Goal: Task Accomplishment & Management: Manage account settings

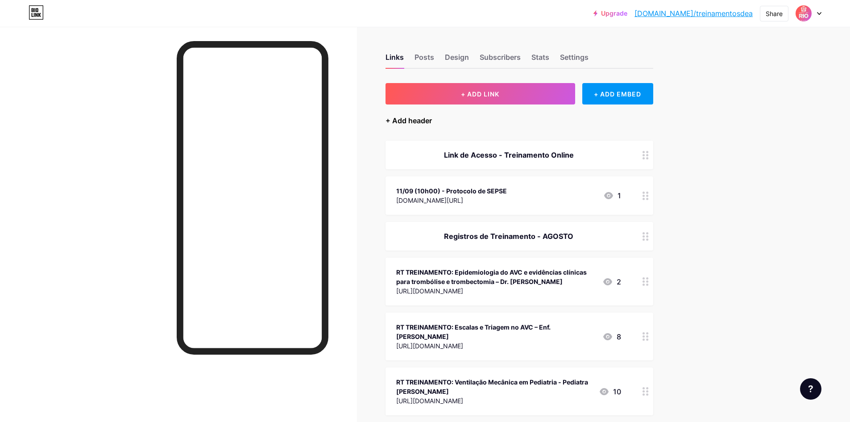
click at [418, 119] on div "+ Add header" at bounding box center [409, 120] width 46 height 11
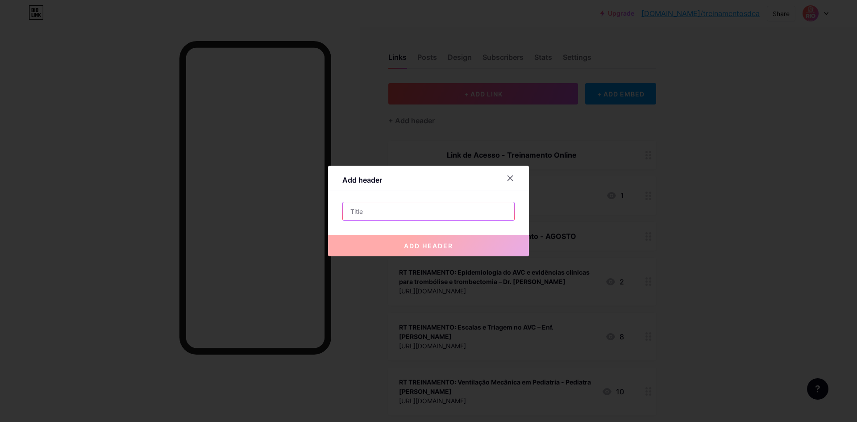
click at [405, 202] on input "text" at bounding box center [428, 211] width 171 height 18
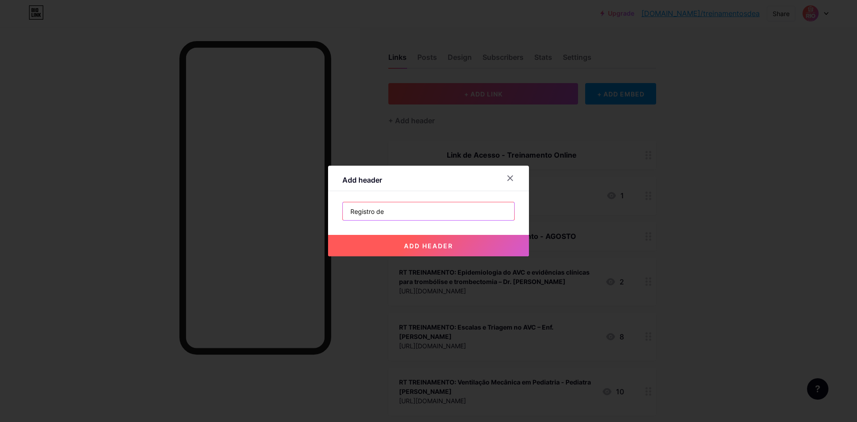
click at [374, 211] on input "Registro de" at bounding box center [428, 211] width 171 height 18
click at [403, 211] on input "Registros de" at bounding box center [428, 211] width 171 height 18
drag, startPoint x: 433, startPoint y: 211, endPoint x: 476, endPoint y: 216, distance: 43.2
click at [476, 216] on input "Registros de Treinamento - AGOSTO" at bounding box center [428, 211] width 171 height 18
type input "Registros de Treinamento - SETEMBRO"
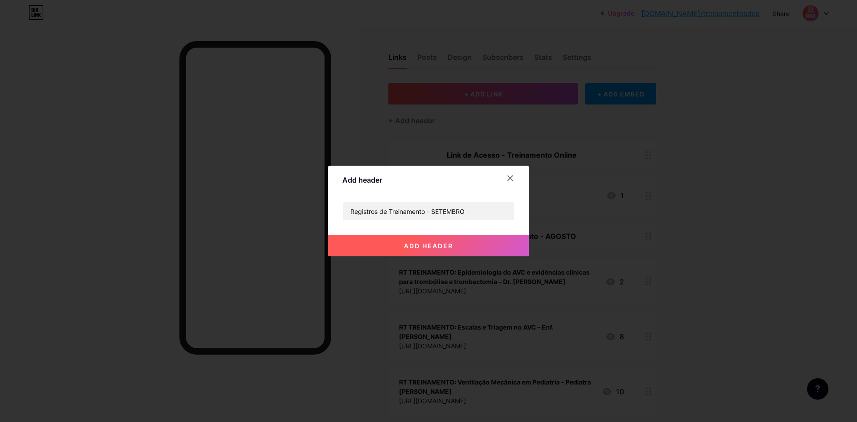
click at [466, 246] on button "add header" at bounding box center [428, 245] width 201 height 21
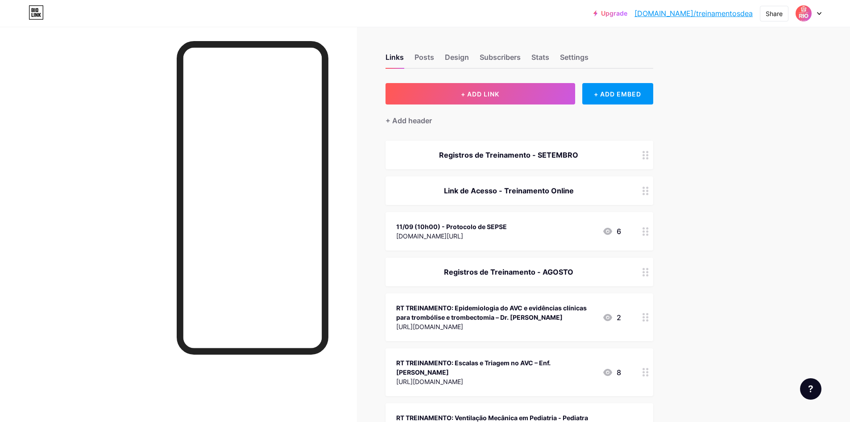
drag, startPoint x: 630, startPoint y: 146, endPoint x: 629, endPoint y: 154, distance: 8.1
click at [629, 154] on div "Registros de Treinamento - SETEMBRO" at bounding box center [520, 155] width 268 height 29
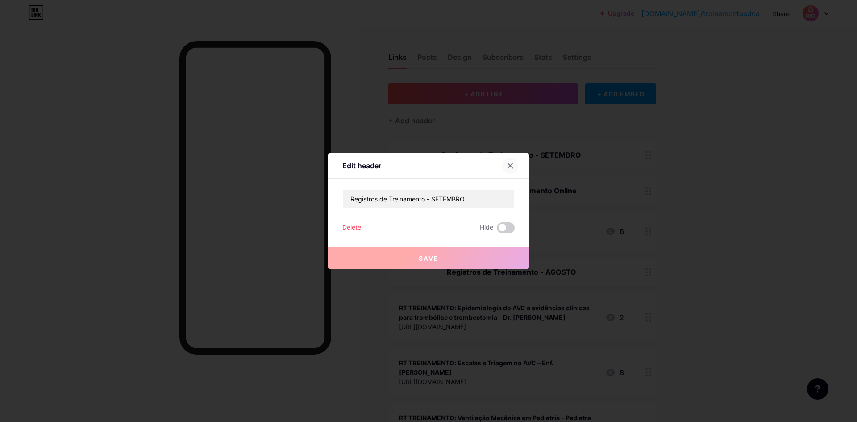
click at [514, 166] on div at bounding box center [510, 166] width 16 height 16
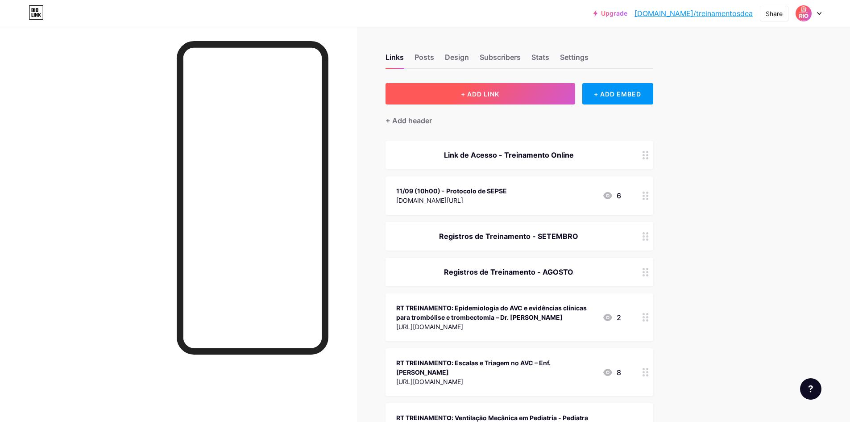
click at [519, 95] on button "+ ADD LINK" at bounding box center [481, 93] width 190 height 21
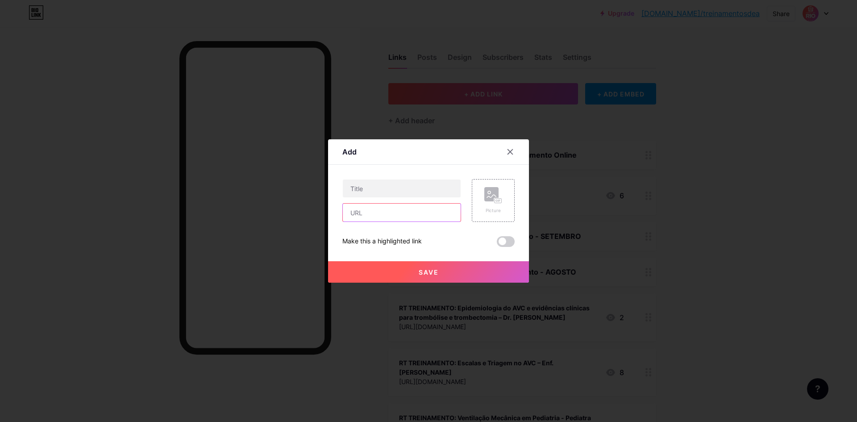
click at [396, 214] on input "text" at bounding box center [402, 213] width 118 height 18
paste input "[URL][DOMAIN_NAME]"
type input "[URL][DOMAIN_NAME]"
click at [395, 195] on input "text" at bounding box center [402, 188] width 118 height 18
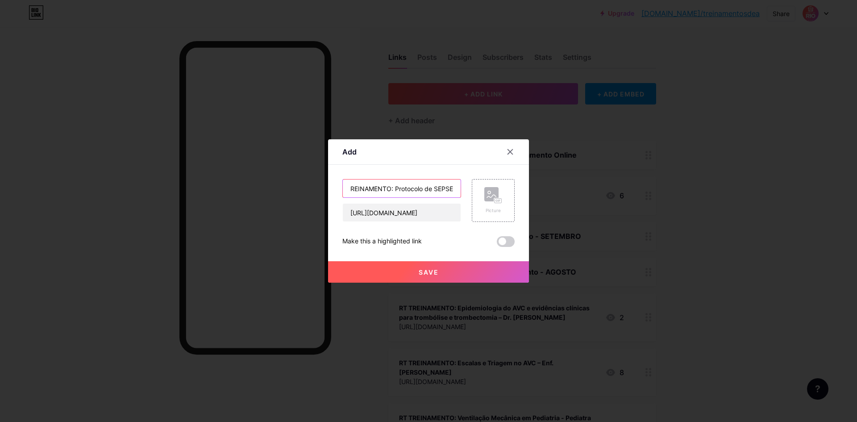
scroll to position [0, 0]
drag, startPoint x: 417, startPoint y: 188, endPoint x: 384, endPoint y: 194, distance: 33.1
click at [346, 196] on input "RT TREINAMENTO: Protocolo de SEPSE" at bounding box center [402, 188] width 118 height 18
type input "RT TREINAMENTO: Protocolo de SEPSE"
click at [407, 197] on div "RT TREINAMENTO: Protocolo de SEPSE" at bounding box center [401, 188] width 119 height 19
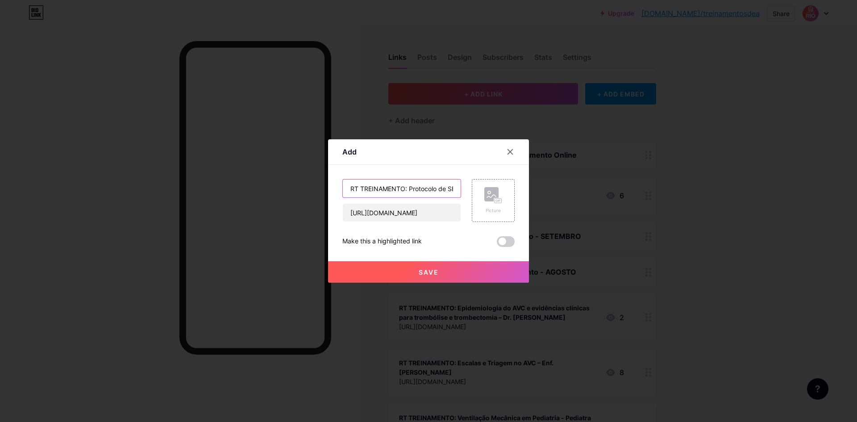
scroll to position [0, 14]
drag, startPoint x: 417, startPoint y: 192, endPoint x: 467, endPoint y: 193, distance: 50.4
click at [467, 193] on div "RT TREINAMENTO: Protocolo de SEPSE [URL][DOMAIN_NAME] Picture" at bounding box center [428, 200] width 172 height 43
click at [454, 188] on input "RT TREINAMENTO: Protocolo de SEPSE" at bounding box center [402, 188] width 118 height 18
click at [472, 268] on button "Save" at bounding box center [428, 271] width 201 height 21
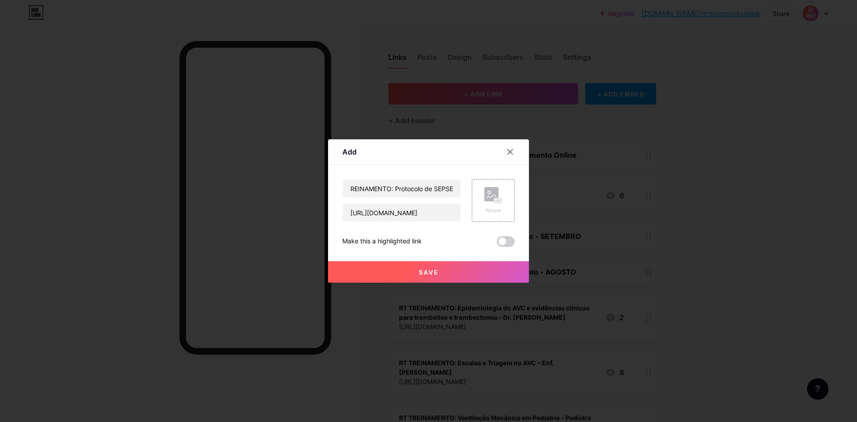
scroll to position [0, 0]
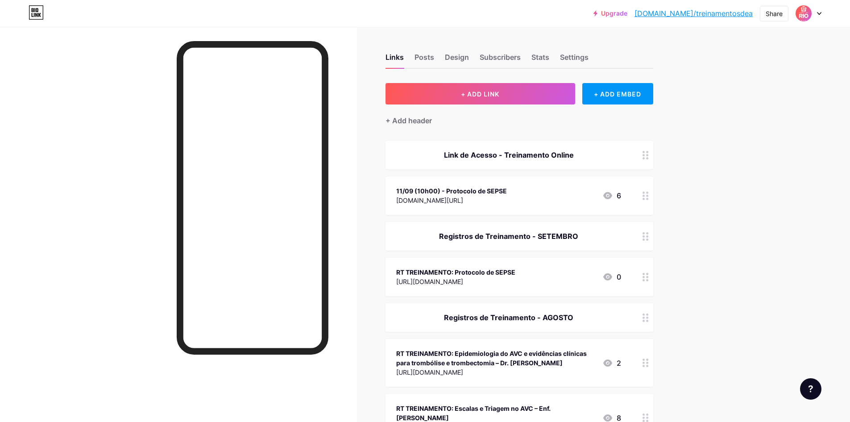
click at [525, 269] on div "RT TREINAMENTO: Protocolo de SEPSE [URL][DOMAIN_NAME] 0" at bounding box center [508, 276] width 225 height 21
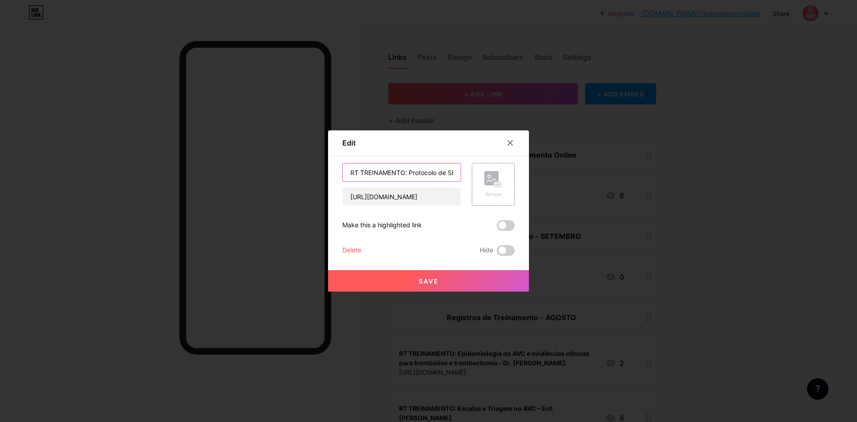
click at [406, 171] on input "RT TREINAMENTO: Protocolo de SEPSE" at bounding box center [402, 172] width 118 height 18
type input "RT TREINAMENTO 11/09: Protocolo de SEPSE"
click at [443, 283] on button "Save" at bounding box center [428, 280] width 201 height 21
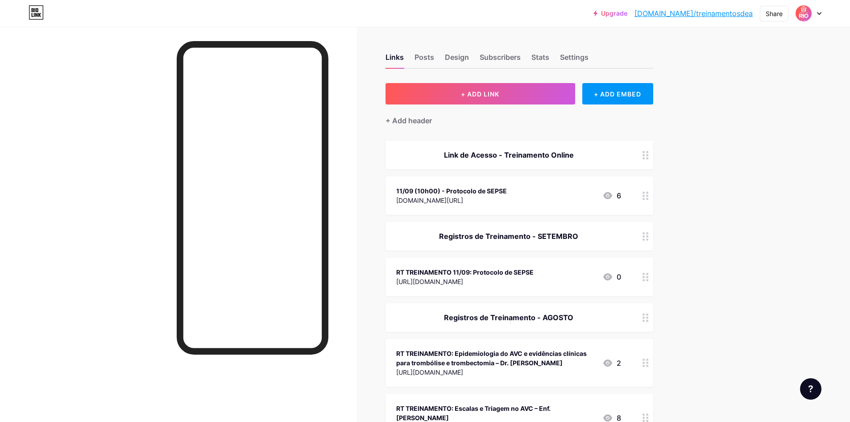
click at [537, 192] on div "11/09 (10h00) - Protocolo de SEPSE [DOMAIN_NAME][URL] 6" at bounding box center [508, 195] width 225 height 21
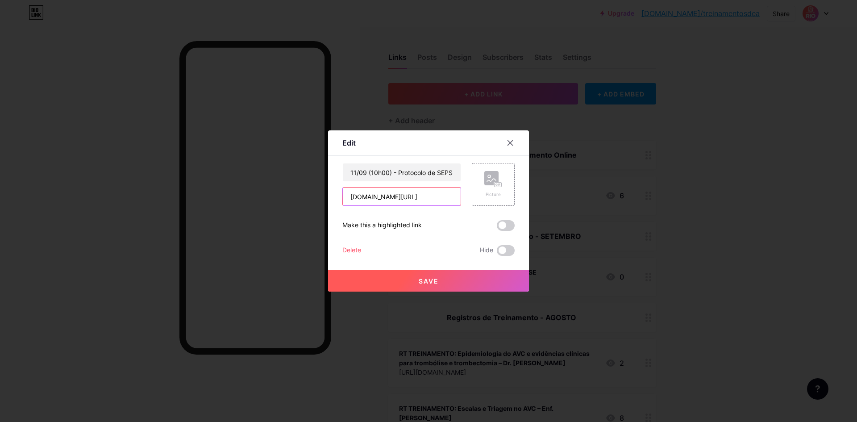
click at [424, 199] on input "[DOMAIN_NAME][URL]" at bounding box center [402, 196] width 118 height 18
drag, startPoint x: 350, startPoint y: 198, endPoint x: 342, endPoint y: 199, distance: 7.6
click at [342, 199] on div "[DOMAIN_NAME][URL]" at bounding box center [401, 196] width 119 height 19
drag, startPoint x: 354, startPoint y: 197, endPoint x: 341, endPoint y: 199, distance: 12.6
click at [341, 199] on div "Edit Content YouTube Play YouTube video without leaving your page. ADD Vimeo Pl…" at bounding box center [428, 210] width 201 height 161
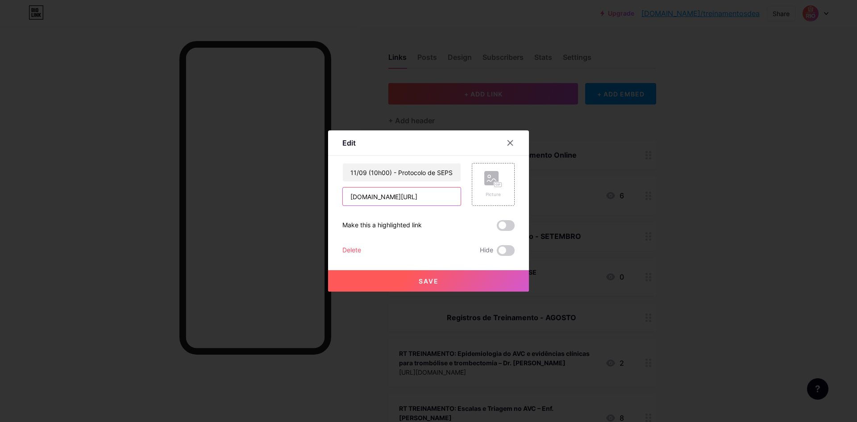
click at [455, 197] on input "[DOMAIN_NAME][URL]" at bounding box center [402, 196] width 118 height 18
click at [456, 197] on input "[DOMAIN_NAME][URL]" at bounding box center [402, 196] width 118 height 18
drag, startPoint x: 447, startPoint y: 199, endPoint x: 312, endPoint y: 199, distance: 134.8
click at [314, 199] on div "Edit Content YouTube Play YouTube video without leaving your page. ADD Vimeo Pl…" at bounding box center [428, 211] width 857 height 422
paste input "https://"
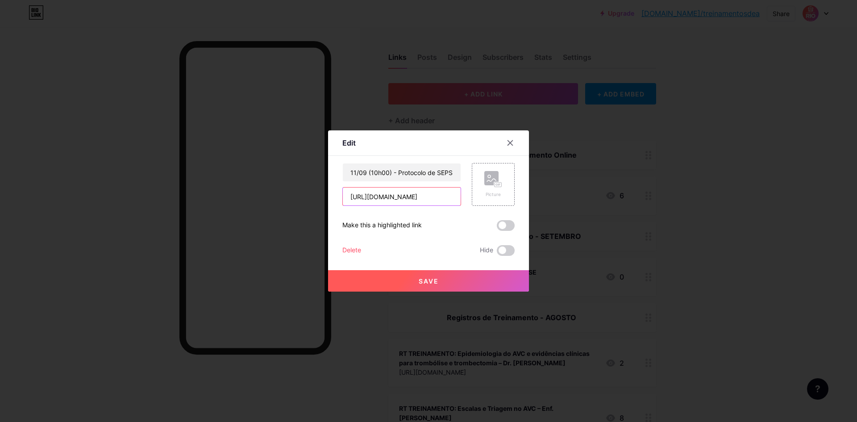
drag, startPoint x: 455, startPoint y: 199, endPoint x: 333, endPoint y: 200, distance: 122.3
click at [333, 200] on div "Edit Content YouTube Play YouTube video without leaving your page. ADD Vimeo Pl…" at bounding box center [428, 210] width 201 height 161
type input "[URL][DOMAIN_NAME]"
click at [436, 276] on button "Save" at bounding box center [428, 280] width 201 height 21
